Goal: Transaction & Acquisition: Purchase product/service

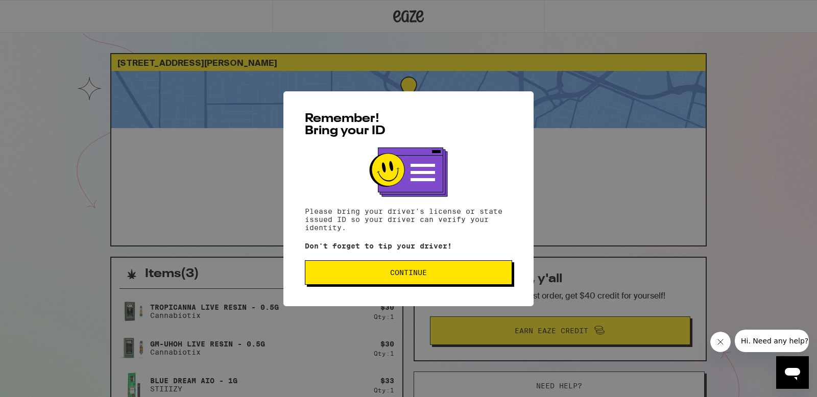
click at [453, 273] on span "Continue" at bounding box center [408, 272] width 190 height 7
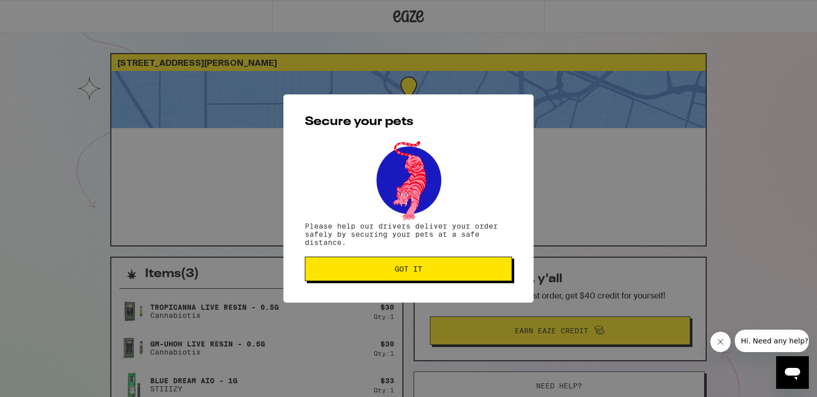
click at [430, 284] on div "Secure your pets Please help our drivers deliver your order safely by securing …" at bounding box center [408, 198] width 250 height 208
click at [409, 268] on span "Got it" at bounding box center [409, 268] width 28 height 7
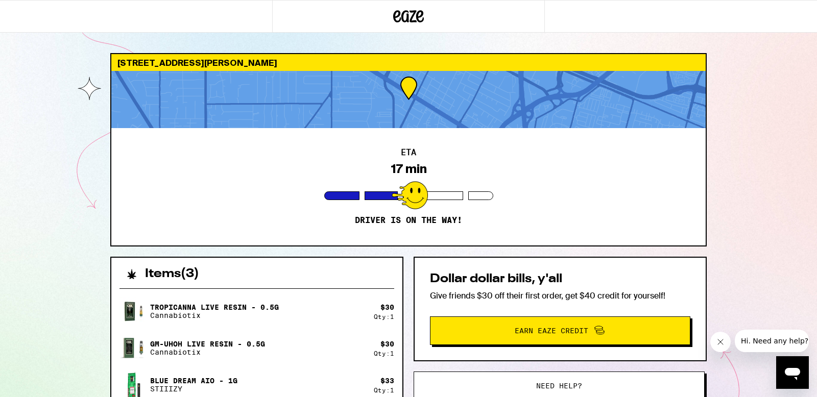
click at [195, 219] on div "ETA 17 min Driver is on the way!" at bounding box center [408, 186] width 594 height 117
click at [287, 280] on div "Tropicanna Live Resin - 0.5g Cannabiotix $ 30 Qty: 1 Gm-uhOh Live Resin - 0.5g …" at bounding box center [256, 388] width 291 height 216
drag, startPoint x: 190, startPoint y: 304, endPoint x: 241, endPoint y: 304, distance: 51.5
click at [241, 304] on p "Tropicanna Live Resin - 0.5g" at bounding box center [214, 307] width 129 height 8
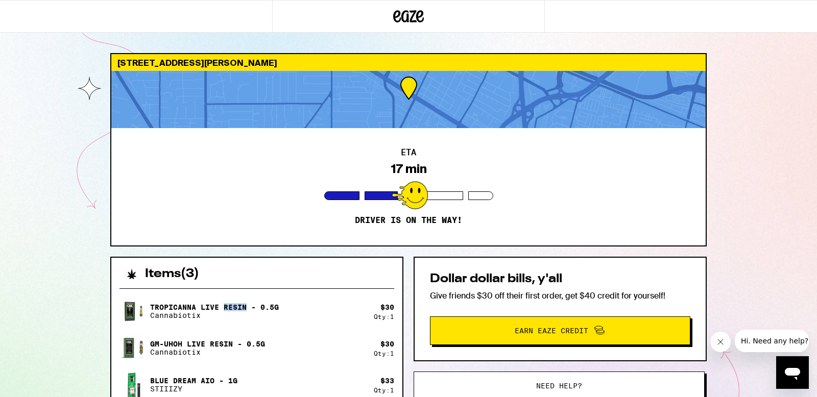
click at [241, 304] on p "Tropicanna Live Resin - 0.5g" at bounding box center [214, 307] width 129 height 8
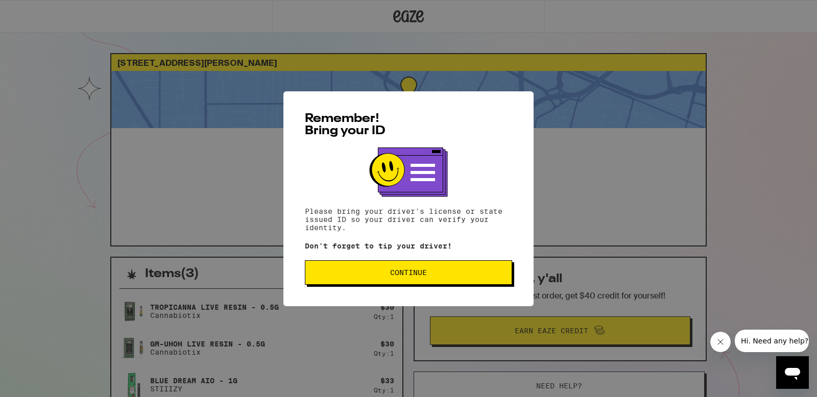
click at [449, 276] on span "Continue" at bounding box center [408, 272] width 190 height 7
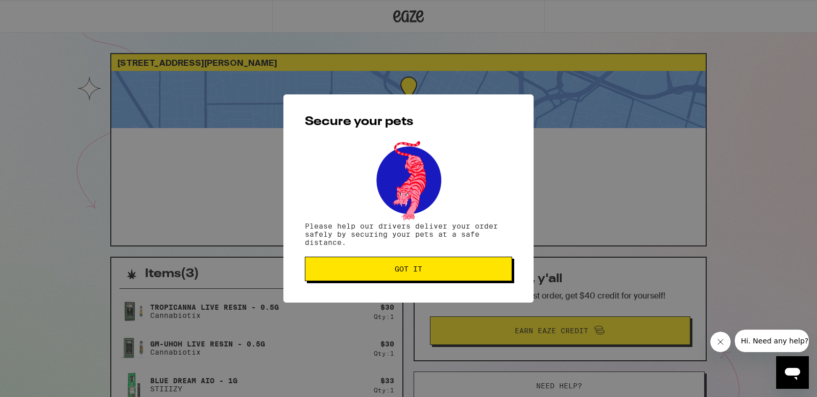
click at [442, 278] on button "Got it" at bounding box center [408, 269] width 207 height 24
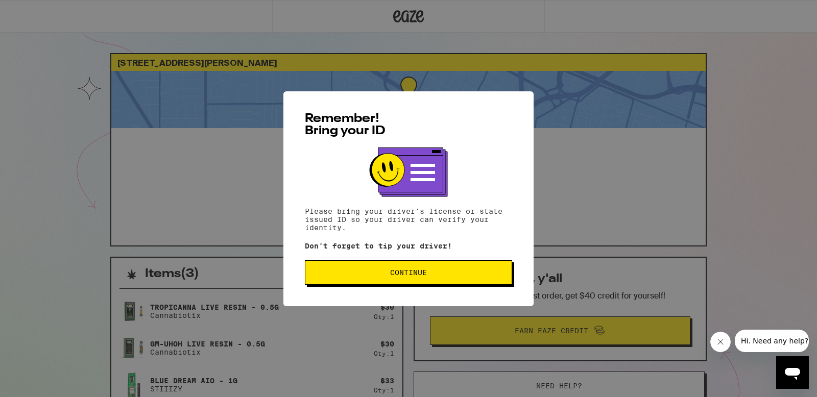
click at [420, 281] on button "Continue" at bounding box center [408, 272] width 207 height 24
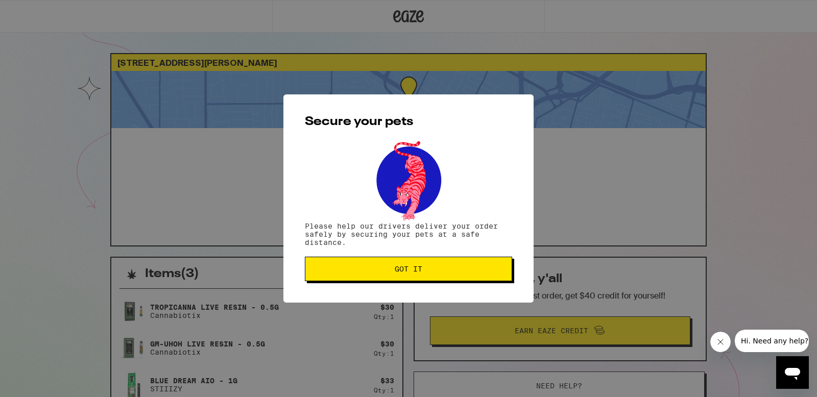
click at [420, 277] on button "Got it" at bounding box center [408, 269] width 207 height 24
